Goal: Task Accomplishment & Management: Manage account settings

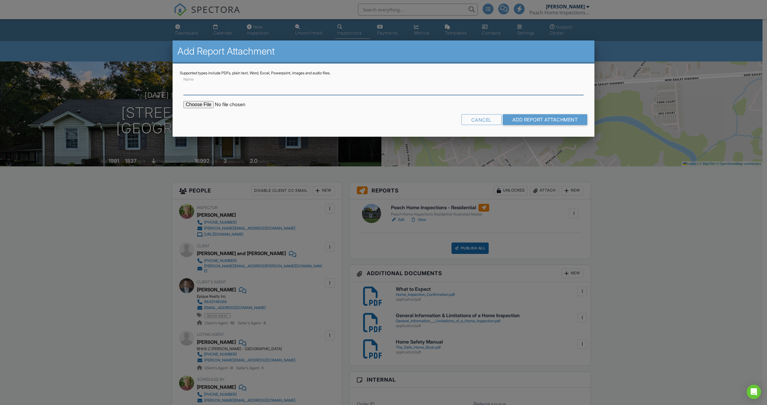
type input "CL-100 - Photos / Report"
click at [202, 105] on input "file" at bounding box center [234, 104] width 102 height 7
type input "C:\fakepath\5_Blue_Mountain_Dr___CL_100_Inspection_Photos.pdf"
click at [537, 118] on input "Add Report Attachment" at bounding box center [545, 119] width 85 height 11
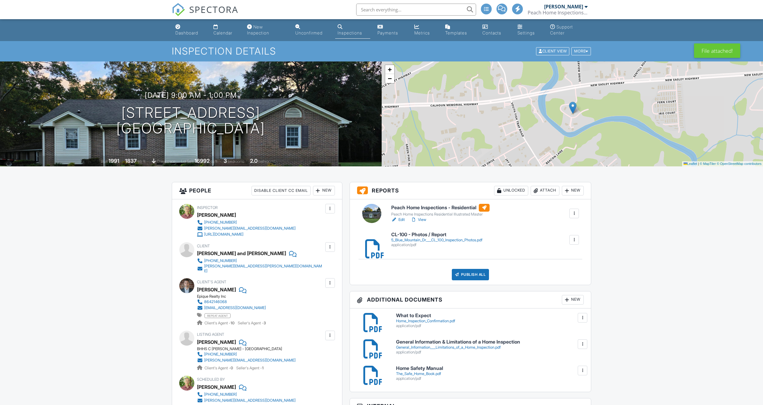
click at [576, 239] on div at bounding box center [574, 240] width 6 height 6
drag, startPoint x: 574, startPoint y: 258, endPoint x: 412, endPoint y: 35, distance: 275.9
click at [574, 258] on link "Delete" at bounding box center [570, 256] width 22 height 7
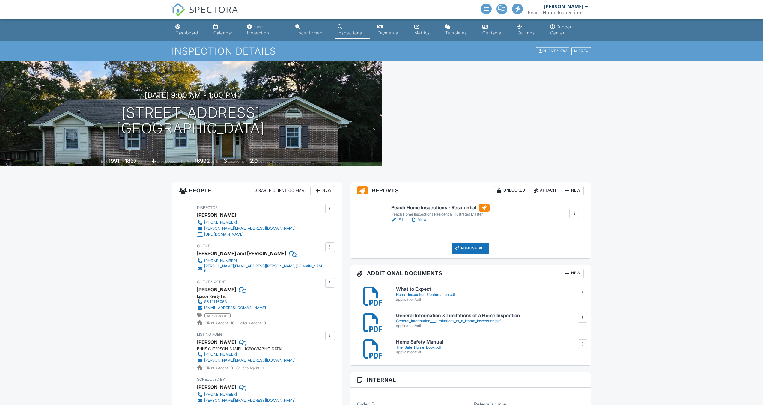
click at [541, 189] on div "Attach" at bounding box center [545, 191] width 29 height 10
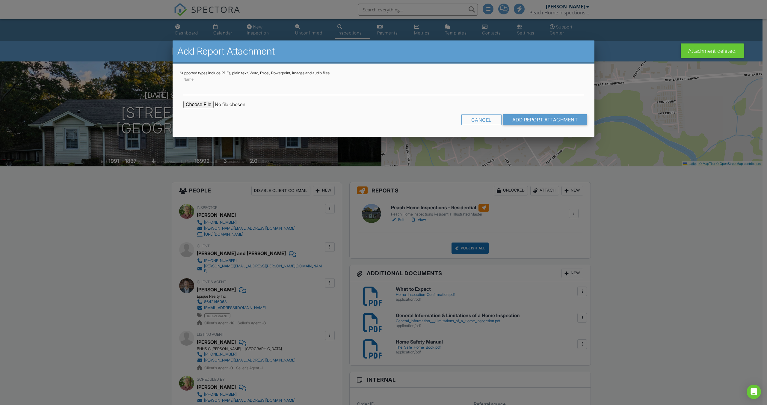
type input "CL-100 - Photos / Report"
click at [202, 103] on input "file" at bounding box center [234, 104] width 102 height 7
type input "C:\fakepath\23_Riverview_Cir___CL_100_Inspection_Photos.pdf"
click at [550, 117] on input "Add Report Attachment" at bounding box center [545, 119] width 85 height 11
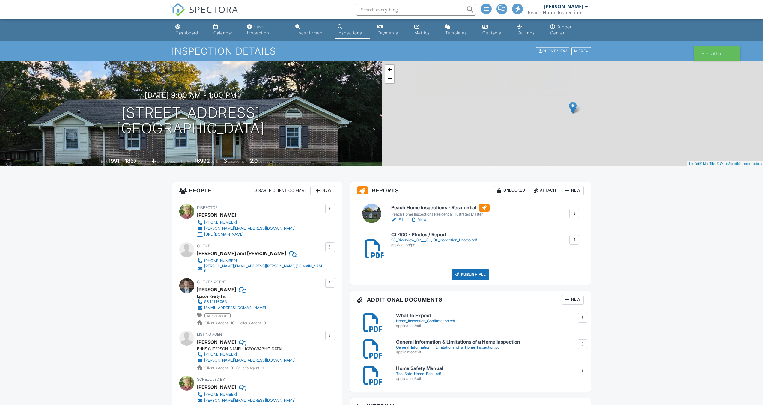
click at [542, 189] on div "Attach" at bounding box center [545, 191] width 29 height 10
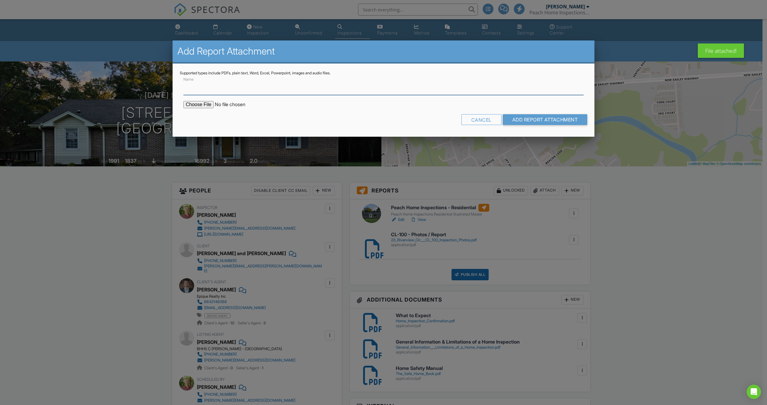
type input "CL-100 Letter (Pages 1 - 2)"
click at [204, 107] on input "file" at bounding box center [234, 104] width 102 height 7
type input "C:\fakepath\23_Riverview_Circle_CL-100_Report_Page_1_and_2.pdf"
click at [558, 118] on input "Add Report Attachment" at bounding box center [545, 119] width 85 height 11
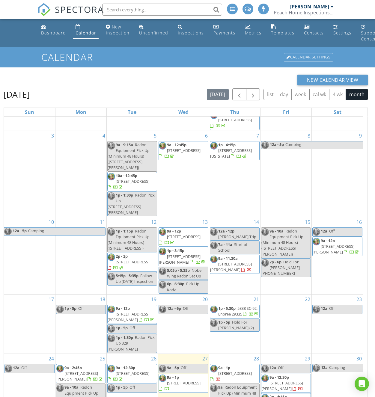
scroll to position [92, 0]
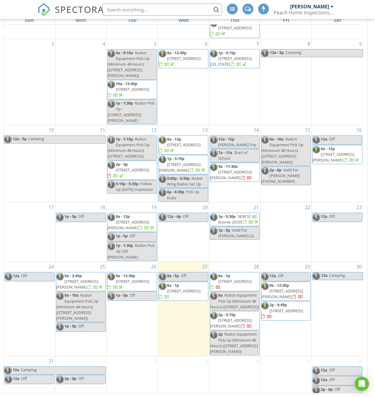
click at [236, 279] on span "112 Siena Dr, Greenville 29609" at bounding box center [235, 281] width 34 height 5
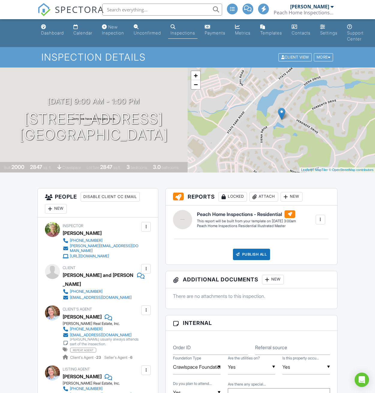
click at [145, 268] on div at bounding box center [146, 269] width 6 height 6
click at [137, 284] on li "Edit" at bounding box center [132, 286] width 31 height 15
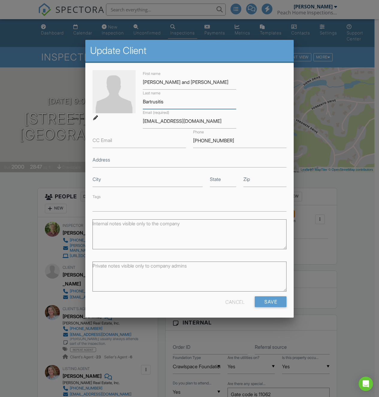
drag, startPoint x: 165, startPoint y: 105, endPoint x: 139, endPoint y: 105, distance: 26.1
click at [139, 105] on div "Last name Bartrusitis" at bounding box center [189, 99] width 101 height 19
drag, startPoint x: 156, startPoint y: 121, endPoint x: 124, endPoint y: 121, distance: 31.8
click at [124, 121] on div "First name Vincent and Clara Last name Bartrusitis Email (required) vbaltrus@op…" at bounding box center [189, 140] width 201 height 141
click at [352, 207] on div at bounding box center [189, 218] width 379 height 496
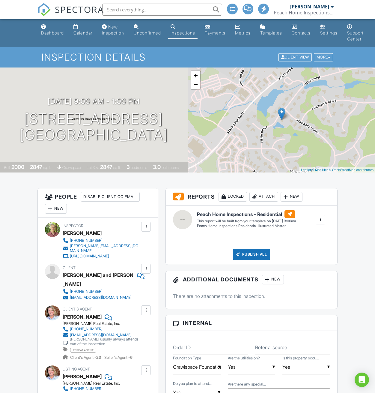
click at [146, 307] on div at bounding box center [146, 310] width 6 height 6
click at [136, 321] on li "Edit" at bounding box center [132, 328] width 31 height 15
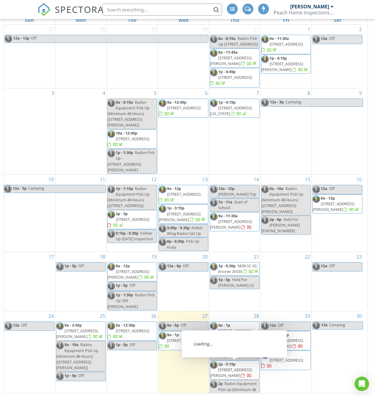
click at [233, 369] on span "[STREET_ADDRESS][PERSON_NAME]" at bounding box center [231, 372] width 42 height 11
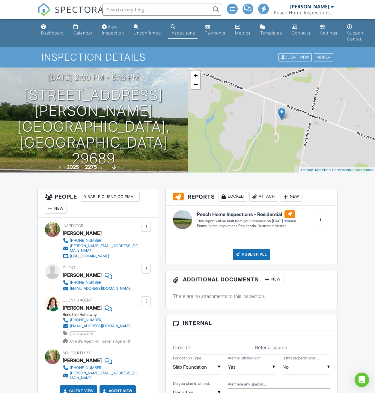
click at [147, 270] on div at bounding box center [146, 269] width 6 height 6
click at [139, 285] on li "Edit" at bounding box center [132, 286] width 31 height 15
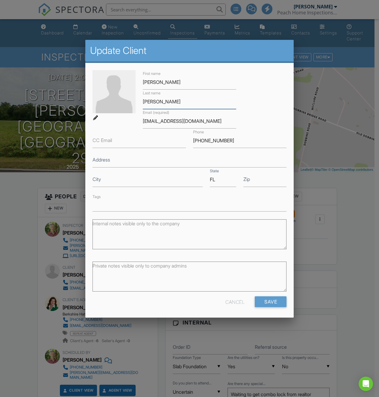
drag, startPoint x: 171, startPoint y: 103, endPoint x: 128, endPoint y: 103, distance: 43.2
click at [128, 103] on div "First name Brent Last name Sizemore Email (required) mx77racer@gmail.com CC Ema…" at bounding box center [189, 140] width 201 height 141
drag, startPoint x: 181, startPoint y: 122, endPoint x: 127, endPoint y: 121, distance: 54.3
click at [127, 121] on div "First name Brent Last name Sizemore Email (required) mx77racer@gmail.com CC Ema…" at bounding box center [189, 140] width 201 height 141
paste input "Sizemore"
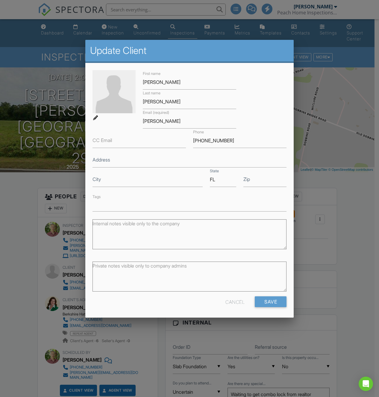
click at [172, 172] on div "First name Brent Last name Sizemore Email (required) Sizemore CC Email Phone 80…" at bounding box center [189, 140] width 201 height 141
click at [232, 305] on div "Cancel" at bounding box center [235, 301] width 19 height 11
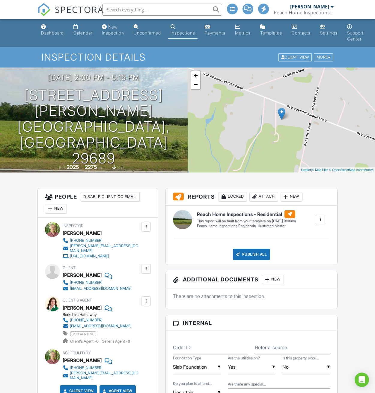
click at [146, 270] on div at bounding box center [146, 269] width 6 height 6
click at [140, 287] on li "Edit" at bounding box center [132, 286] width 31 height 15
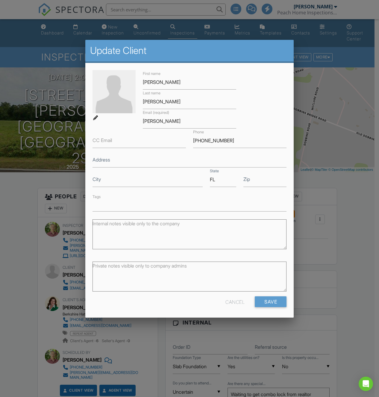
drag, startPoint x: 71, startPoint y: 287, endPoint x: 78, endPoint y: 287, distance: 7.2
click at [78, 287] on div at bounding box center [189, 218] width 379 height 496
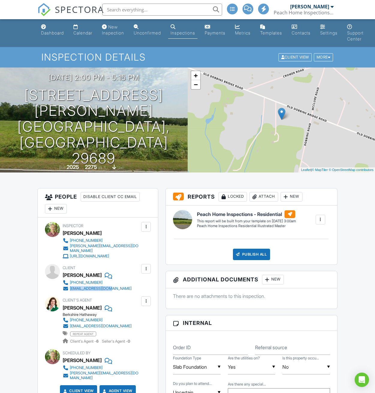
drag, startPoint x: 110, startPoint y: 289, endPoint x: 70, endPoint y: 289, distance: 39.9
click at [70, 289] on div "Client Brent Sizemore 804-514-8586 mx77racer@gmail.com" at bounding box center [112, 278] width 98 height 28
copy div "[EMAIL_ADDRESS][DOMAIN_NAME]"
click at [145, 267] on div at bounding box center [146, 269] width 6 height 6
click at [134, 287] on li "Edit" at bounding box center [132, 286] width 31 height 15
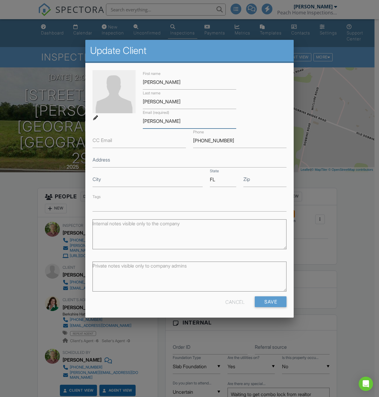
drag, startPoint x: 167, startPoint y: 123, endPoint x: 132, endPoint y: 123, distance: 34.8
click at [132, 123] on div "First name Brent Last name Sizemore Email (required) Sizemore CC Email Phone 80…" at bounding box center [189, 140] width 201 height 141
paste input "[EMAIL_ADDRESS][DOMAIN_NAME]"
type input "[EMAIL_ADDRESS][DOMAIN_NAME]"
click at [350, 207] on div at bounding box center [189, 218] width 379 height 496
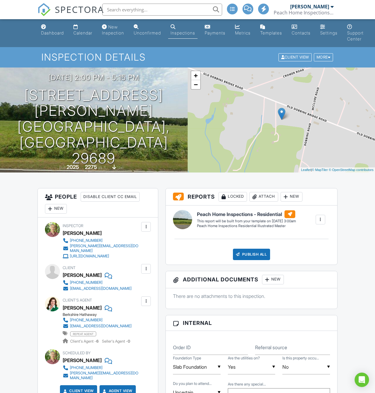
click at [143, 301] on div at bounding box center [146, 301] width 6 height 6
click at [132, 317] on li "Edit" at bounding box center [132, 319] width 31 height 15
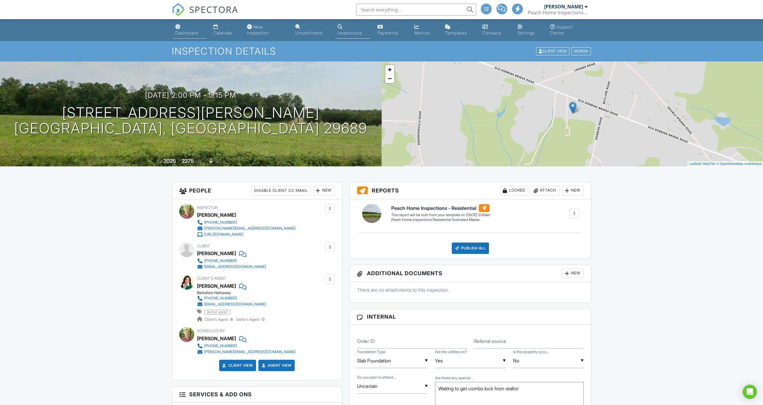
click at [187, 31] on div "Dashboard" at bounding box center [186, 32] width 23 height 5
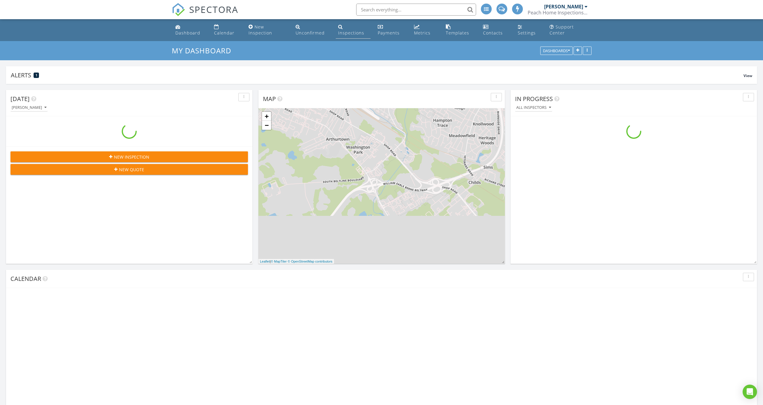
scroll to position [555, 772]
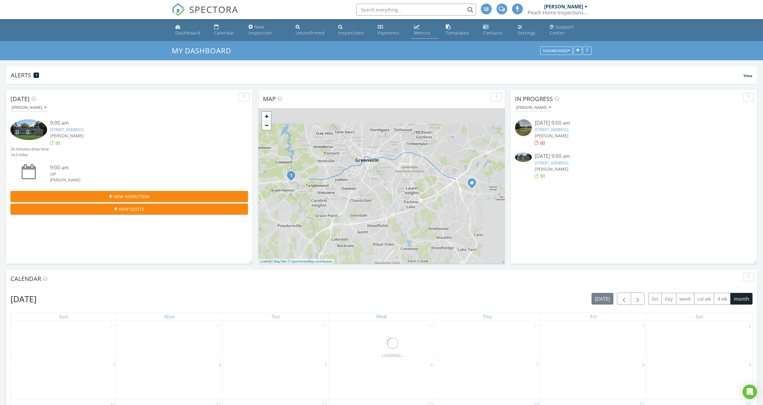
click at [420, 33] on div "Metrics" at bounding box center [422, 33] width 16 height 6
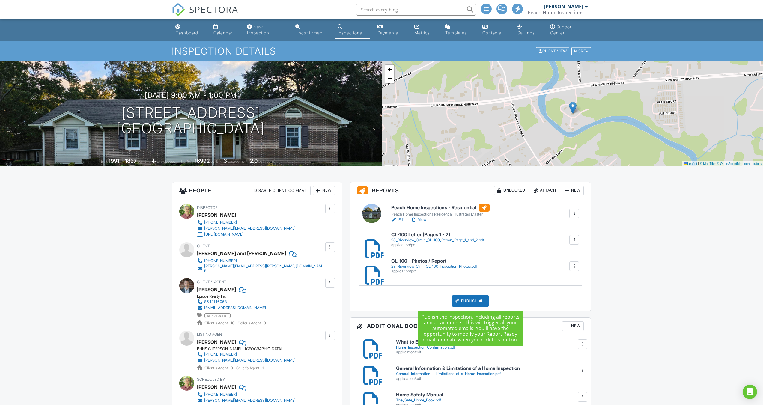
click at [466, 301] on div "Publish All" at bounding box center [470, 300] width 37 height 11
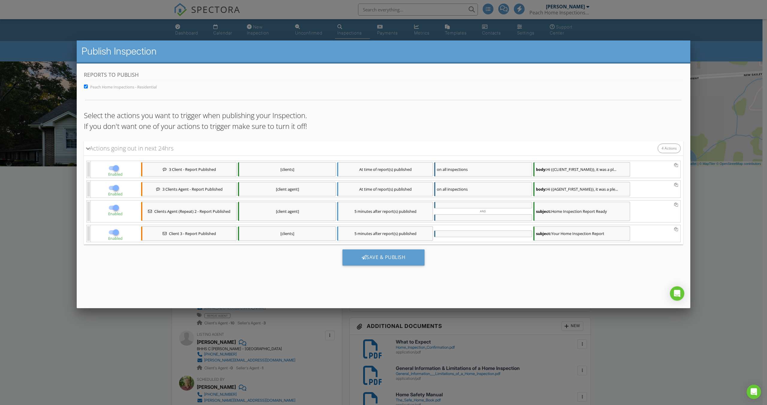
click at [391, 167] on div "At time of report(s) published" at bounding box center [385, 169] width 96 height 14
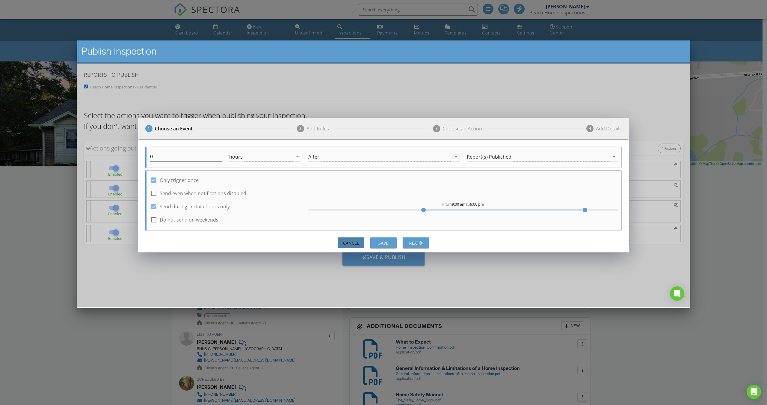
click at [350, 242] on div "Cancel" at bounding box center [351, 243] width 17 height 6
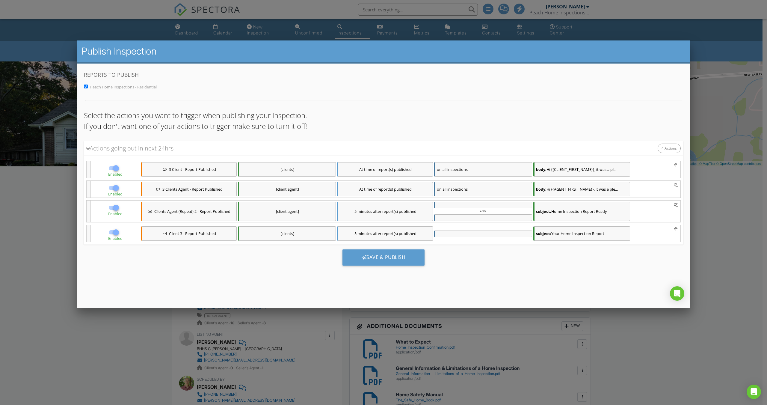
click at [386, 189] on div "At time of report(s) published" at bounding box center [385, 189] width 96 height 14
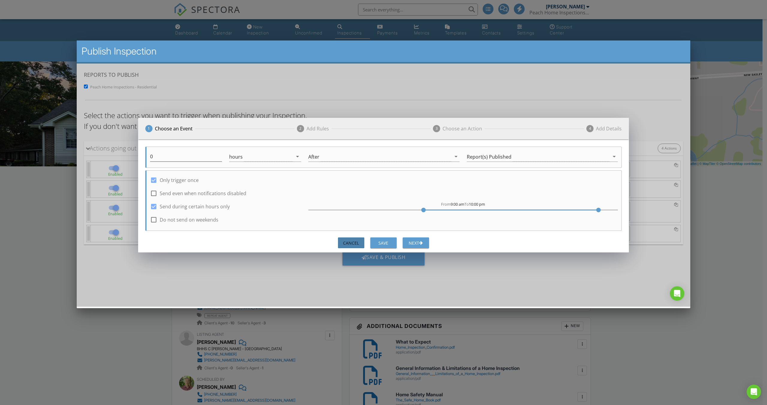
click at [351, 245] on div "Cancel" at bounding box center [351, 243] width 17 height 6
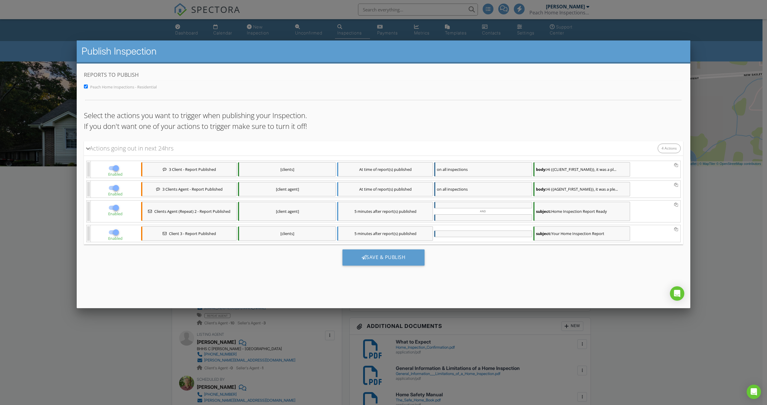
click at [393, 212] on div "5 minutes after report(s) published" at bounding box center [385, 211] width 96 height 19
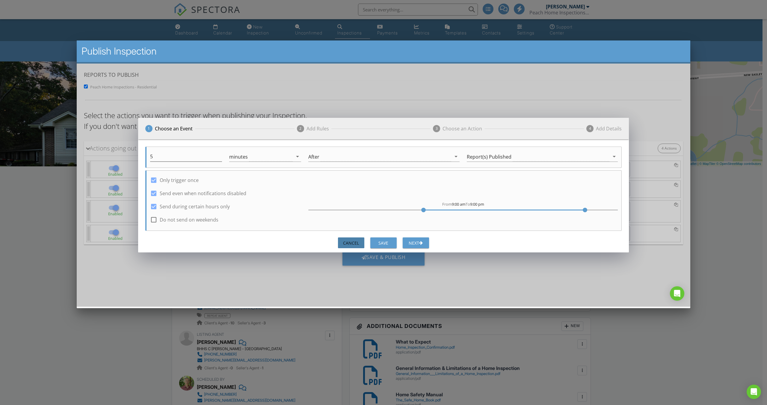
click at [358, 241] on div "Cancel" at bounding box center [351, 243] width 17 height 6
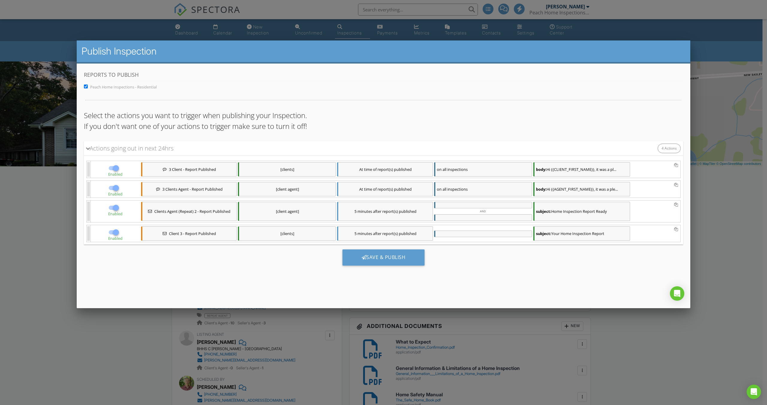
click at [391, 232] on div "5 minutes after report(s) published" at bounding box center [385, 233] width 96 height 14
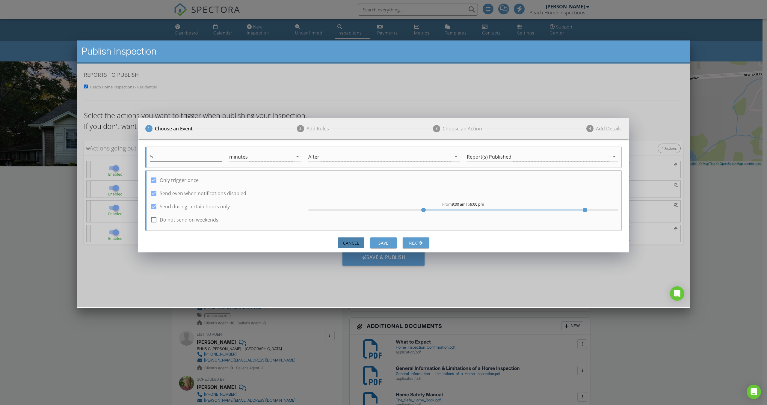
click at [352, 243] on div "Cancel" at bounding box center [351, 243] width 17 height 6
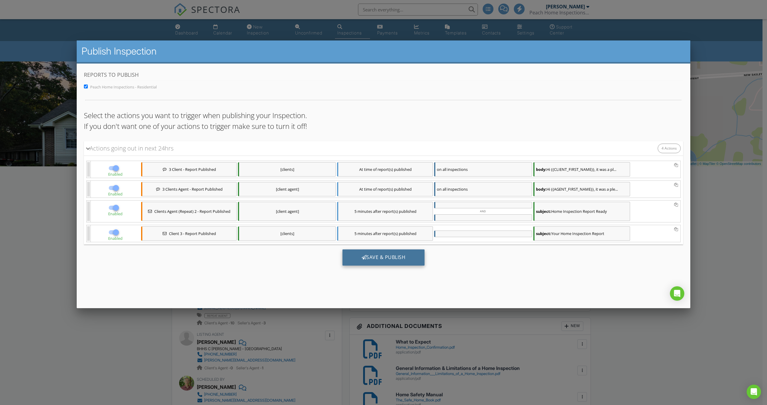
click at [374, 258] on div "Save & Publish" at bounding box center [384, 257] width 82 height 16
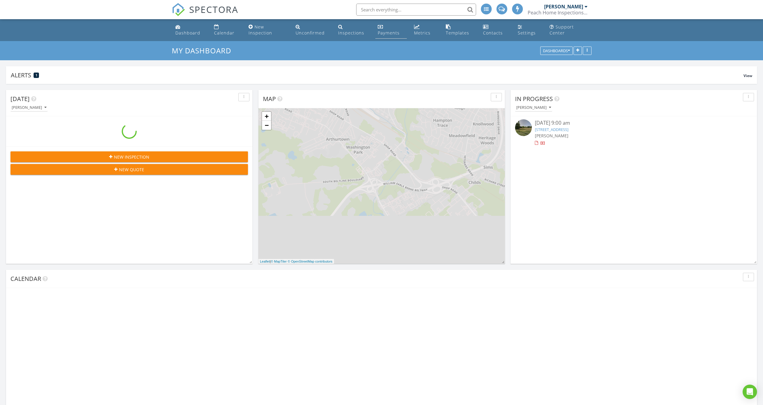
scroll to position [555, 772]
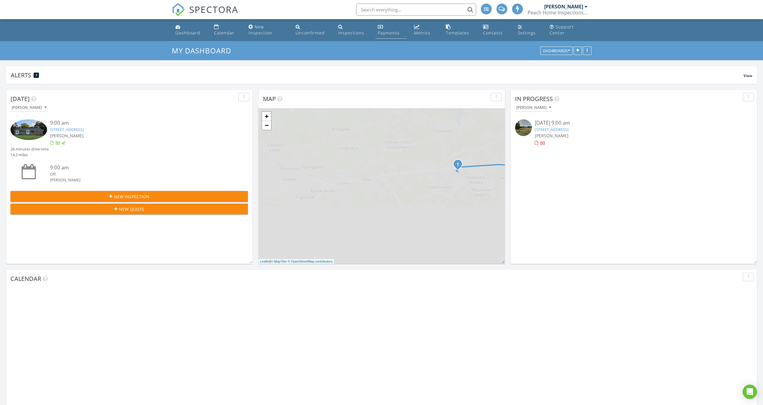
click at [392, 33] on div "Payments" at bounding box center [389, 33] width 22 height 6
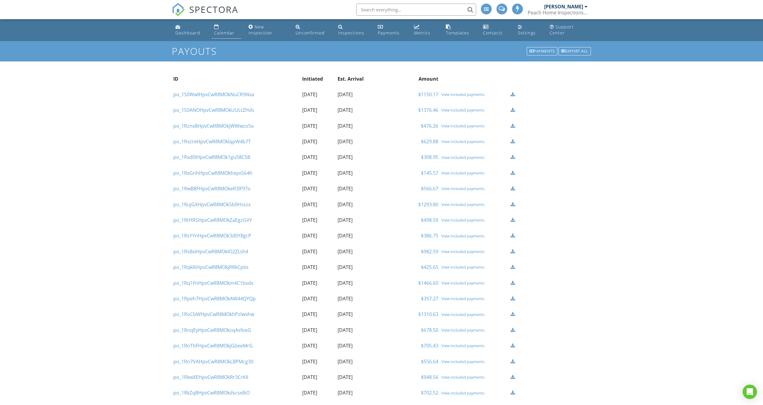
click at [222, 30] on div "Calendar" at bounding box center [224, 33] width 20 height 6
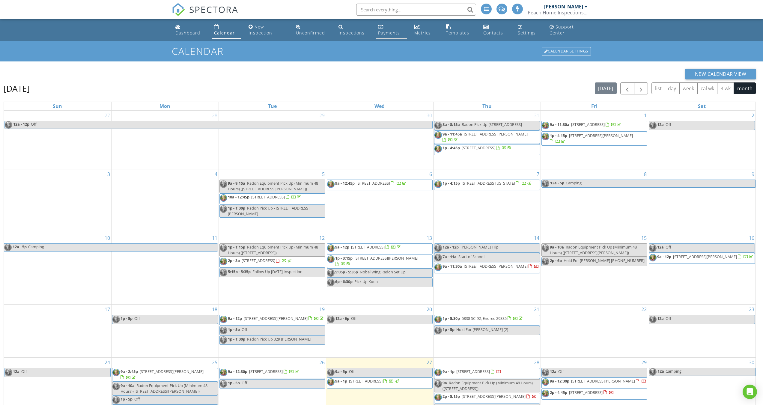
click at [388, 30] on div "Payments" at bounding box center [389, 33] width 22 height 6
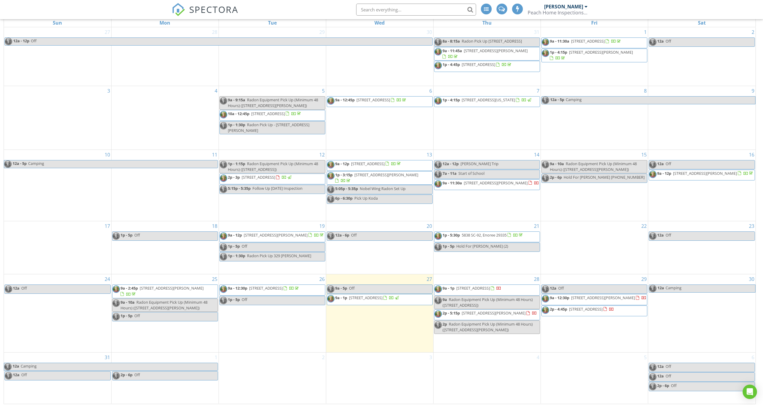
scroll to position [86, 0]
